Goal: Book appointment/travel/reservation

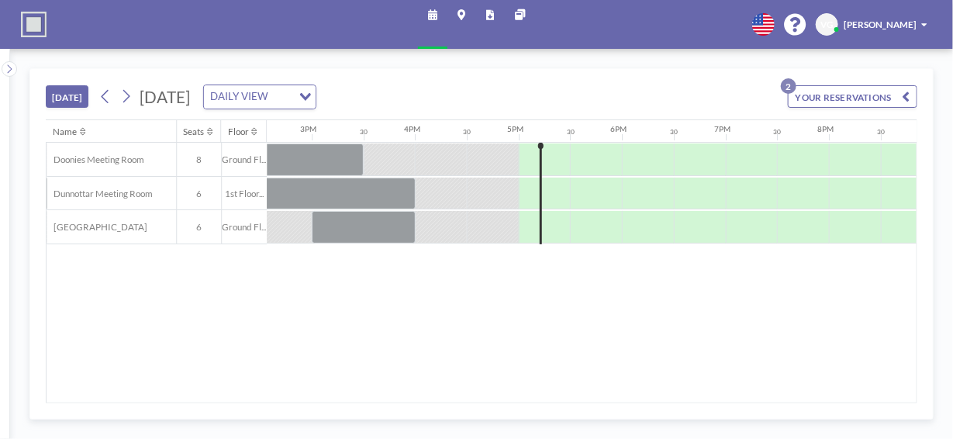
scroll to position [0, 1664]
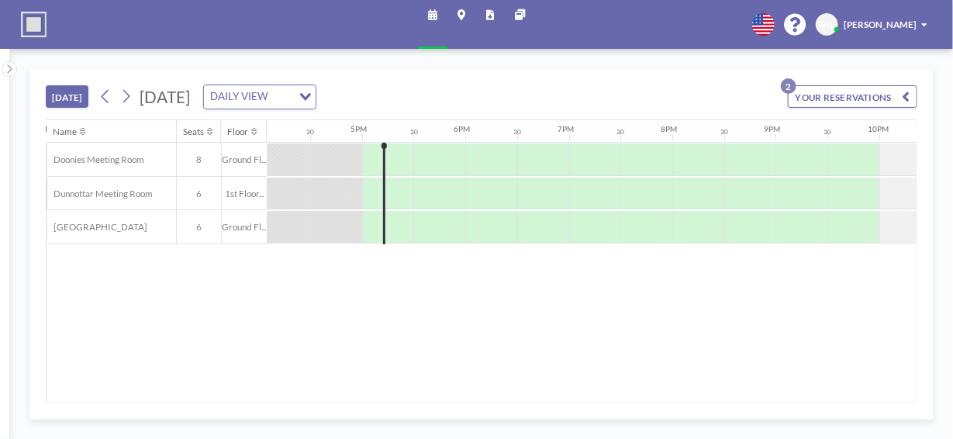
click at [838, 96] on button "YOUR RESERVATIONS 2" at bounding box center [853, 96] width 130 height 22
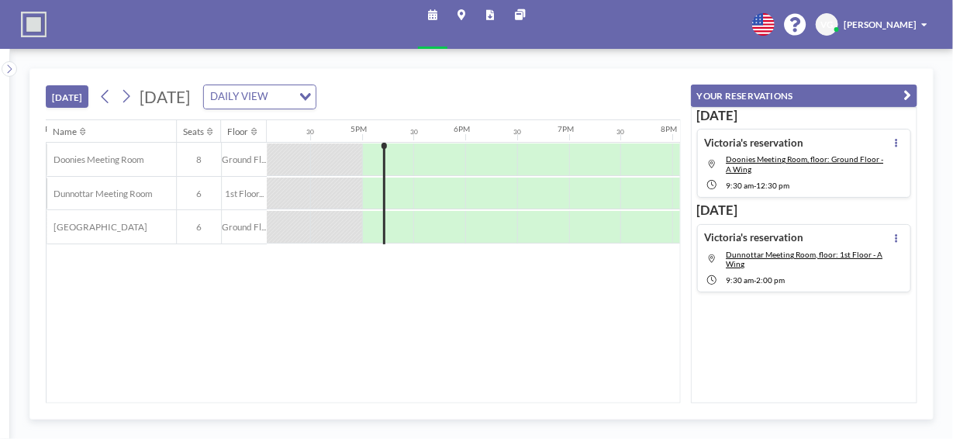
click at [59, 87] on button "[DATE]" at bounding box center [67, 96] width 43 height 22
click at [233, 107] on div "[DATE] DAILY VIEW Loading..." at bounding box center [206, 97] width 222 height 25
click at [190, 97] on span "[DATE]" at bounding box center [165, 96] width 50 height 19
click at [311, 97] on icon "Search for option" at bounding box center [305, 97] width 11 height 8
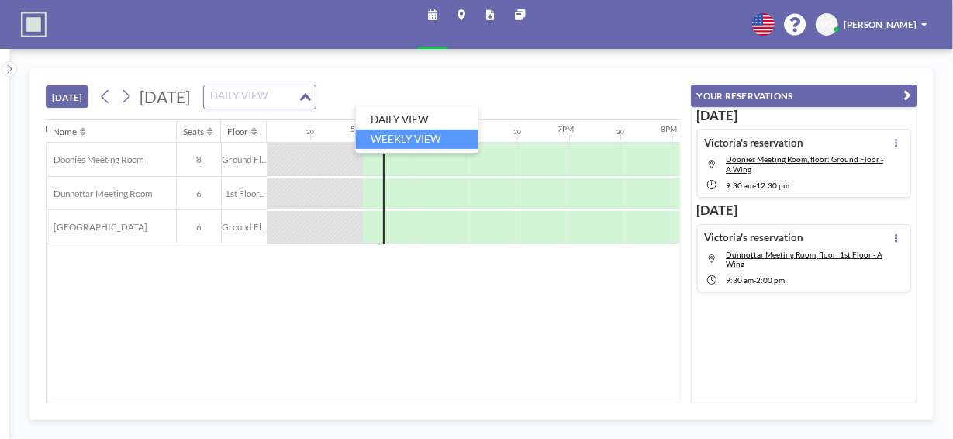
click at [449, 130] on li "WEEKLY VIEW" at bounding box center [417, 139] width 123 height 19
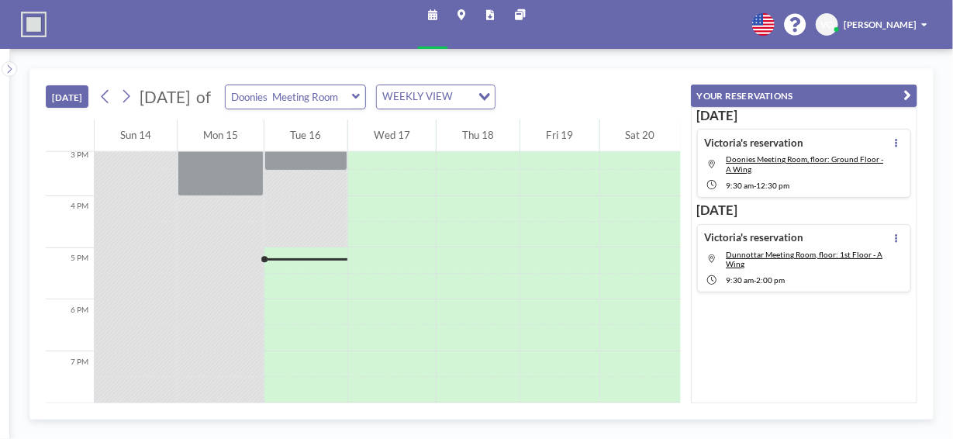
scroll to position [832, 0]
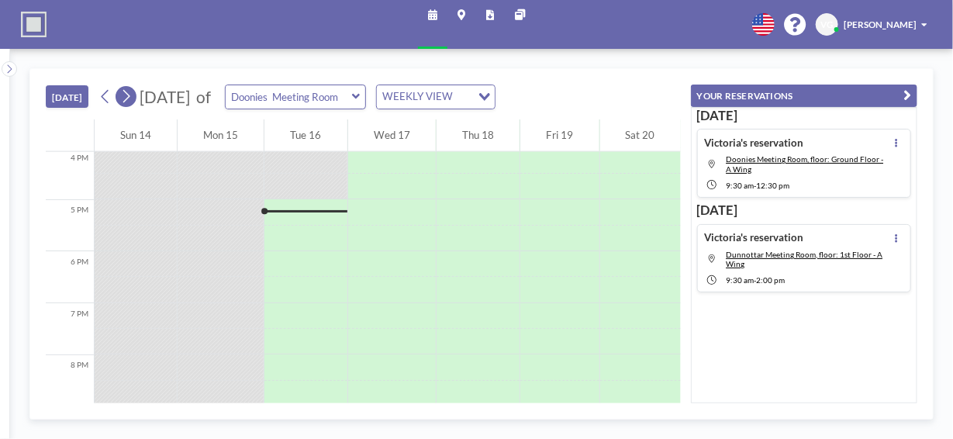
click at [128, 91] on icon at bounding box center [126, 96] width 12 height 19
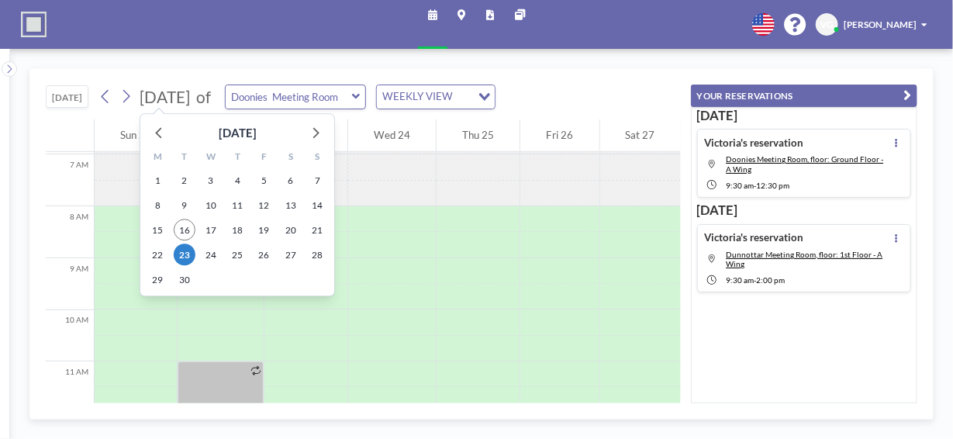
click at [173, 95] on span "[DATE]" at bounding box center [165, 96] width 50 height 19
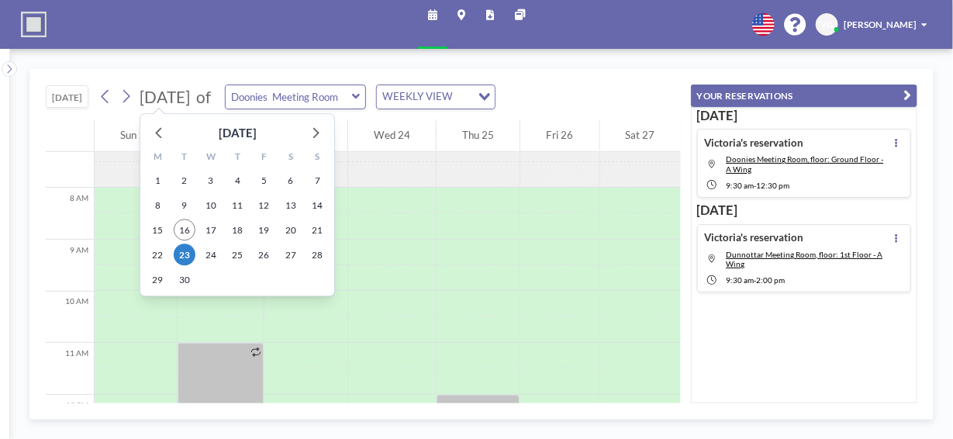
scroll to position [378, 0]
click at [313, 133] on icon at bounding box center [315, 132] width 20 height 20
click at [209, 278] on span "29" at bounding box center [211, 279] width 22 height 22
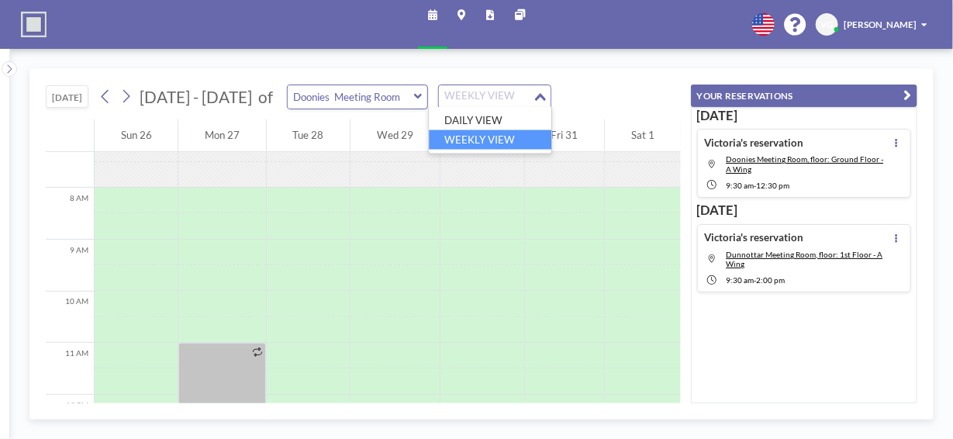
click at [543, 102] on div "Loading..." at bounding box center [542, 95] width 18 height 20
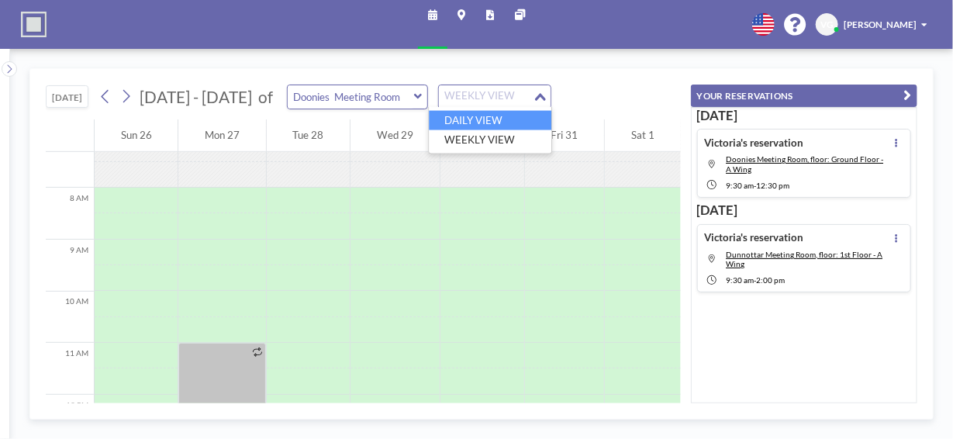
click at [499, 118] on li "DAILY VIEW" at bounding box center [490, 120] width 123 height 19
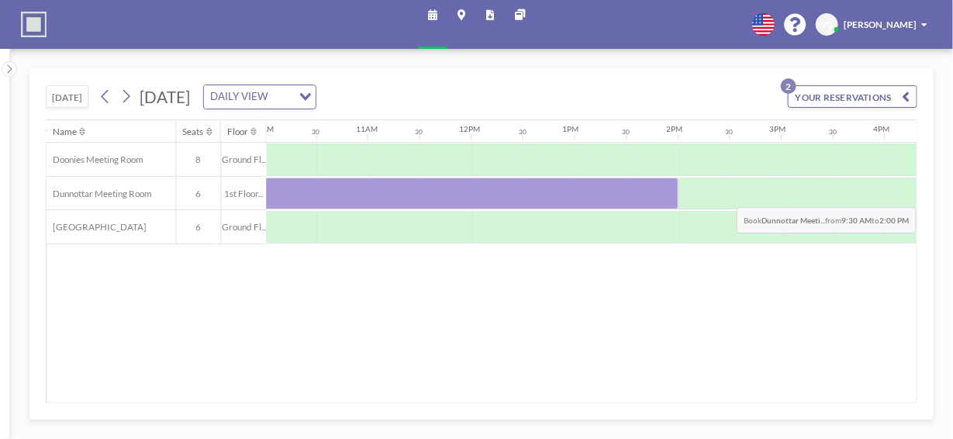
scroll to position [0, 1076]
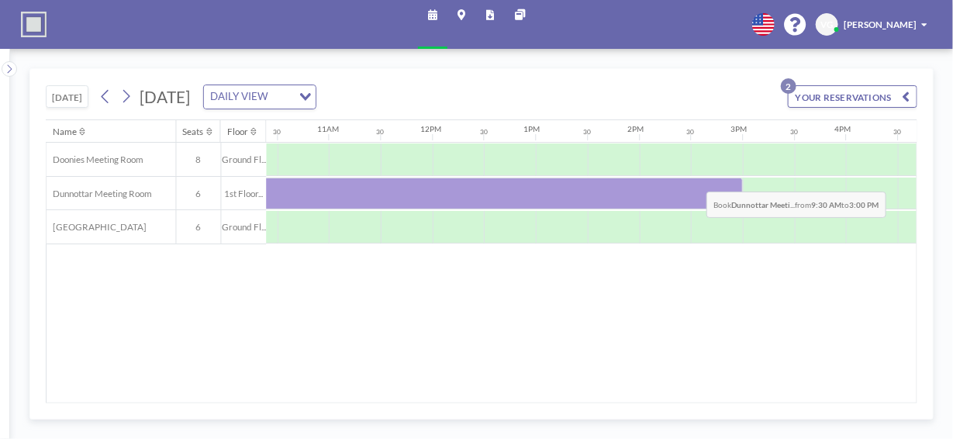
drag, startPoint x: 470, startPoint y: 189, endPoint x: 695, endPoint y: 178, distance: 225.2
click at [695, 178] on div at bounding box center [458, 194] width 569 height 33
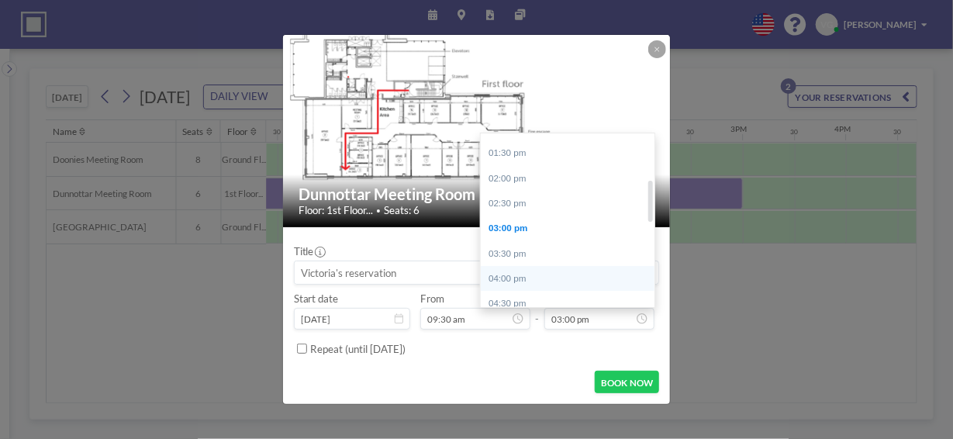
scroll to position [196, 0]
click at [531, 274] on div "02:30 pm" at bounding box center [572, 275] width 182 height 25
type input "02:30 pm"
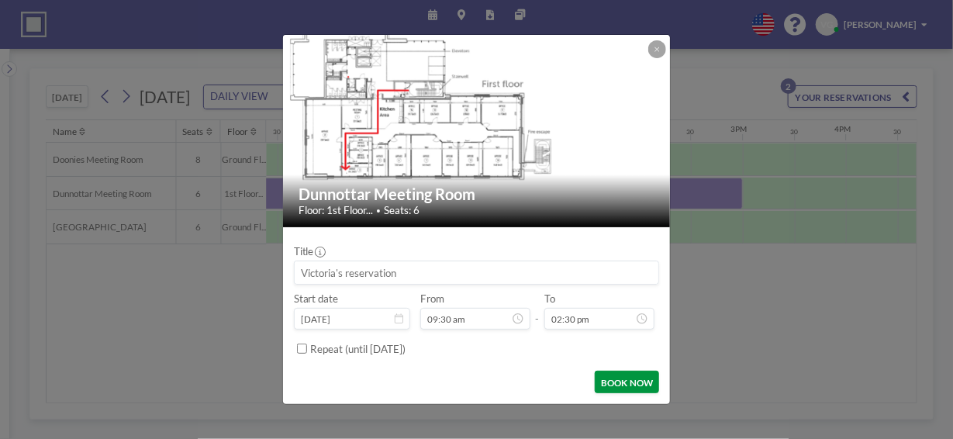
click at [619, 377] on button "BOOK NOW" at bounding box center [627, 382] width 64 height 22
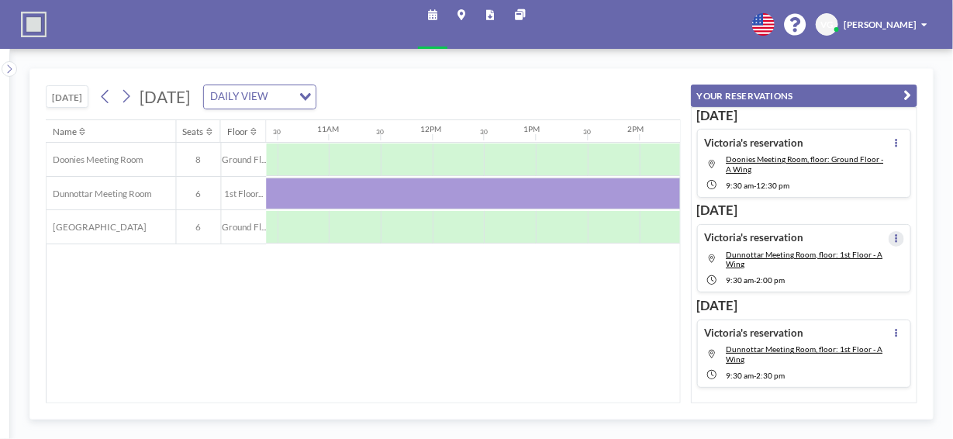
click at [895, 234] on icon at bounding box center [896, 239] width 3 height 10
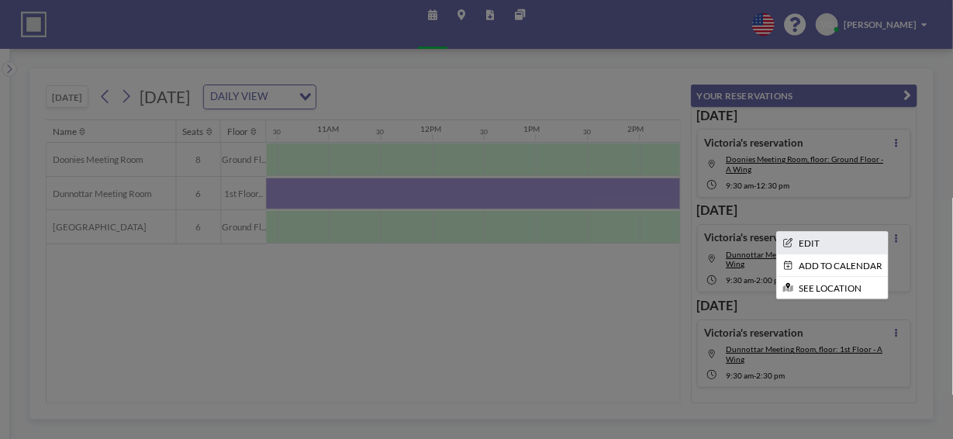
click at [845, 238] on li "EDIT" at bounding box center [832, 243] width 111 height 22
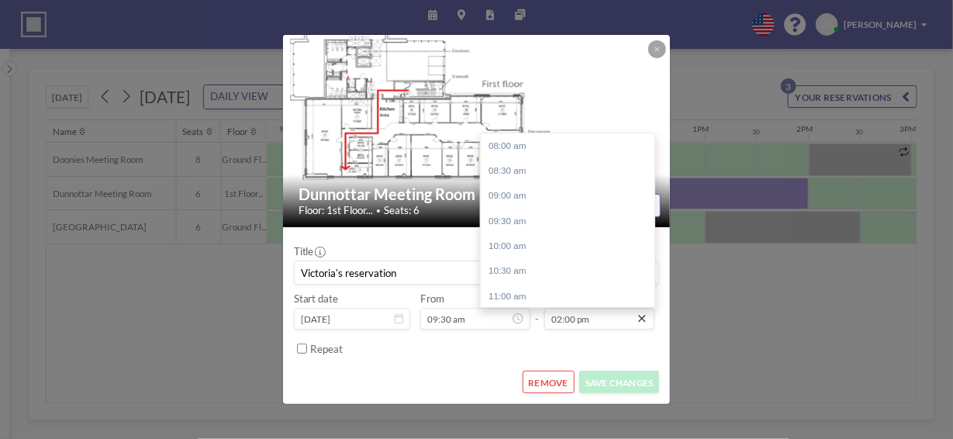
scroll to position [300, 0]
click at [642, 317] on icon at bounding box center [642, 319] width 12 height 12
click at [570, 168] on div "02:30 pm" at bounding box center [572, 171] width 182 height 25
type input "02:30 pm"
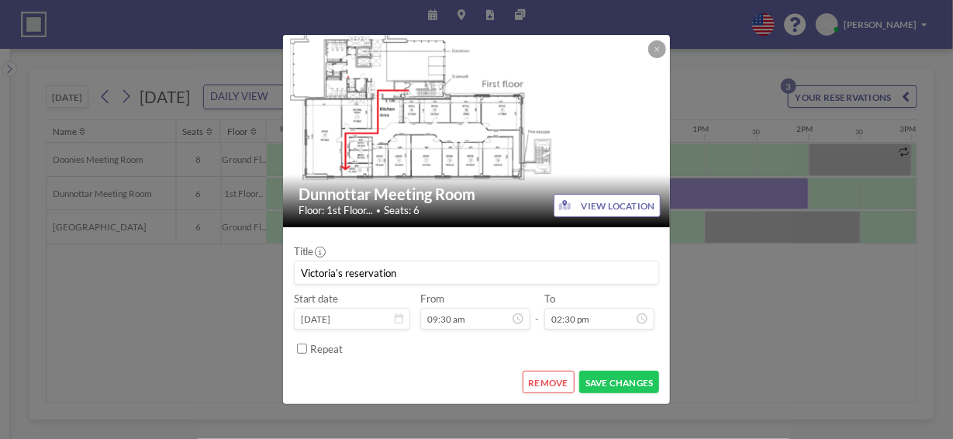
scroll to position [327, 0]
click at [621, 385] on button "SAVE CHANGES" at bounding box center [619, 382] width 80 height 22
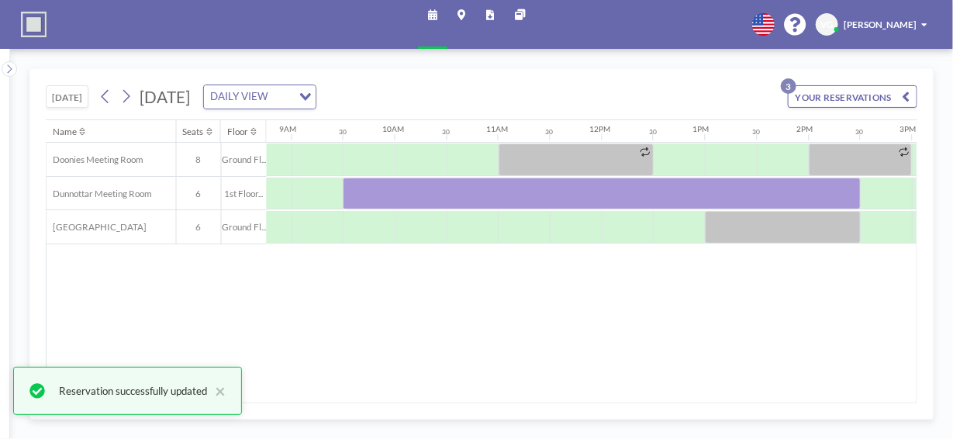
click at [863, 95] on button "YOUR RESERVATIONS 3" at bounding box center [853, 96] width 130 height 22
